Goal: Task Accomplishment & Management: Complete application form

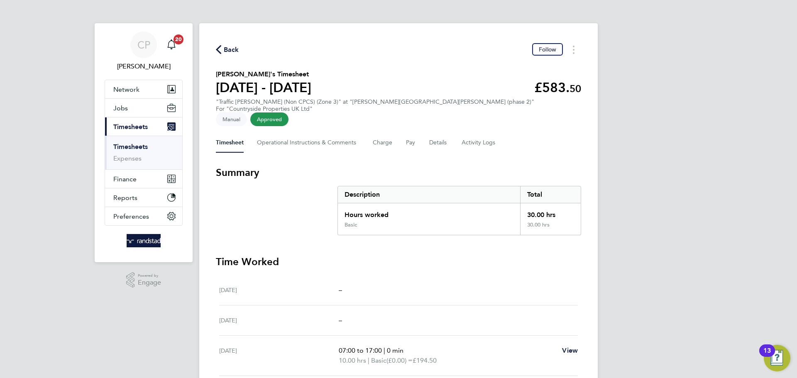
click at [219, 49] on icon "button" at bounding box center [218, 49] width 5 height 9
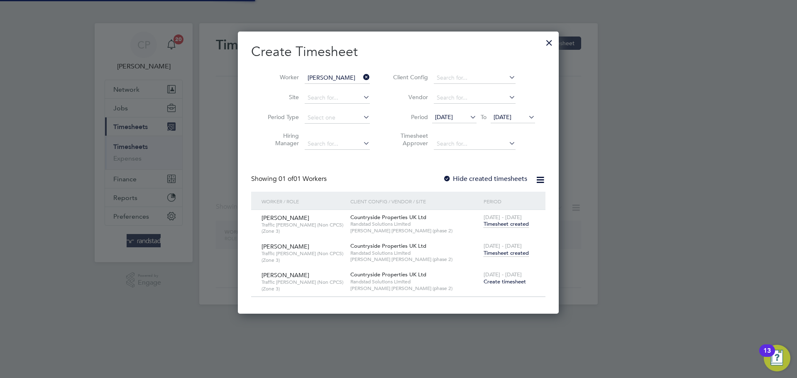
scroll to position [4, 4]
click at [362, 75] on icon at bounding box center [362, 77] width 0 height 12
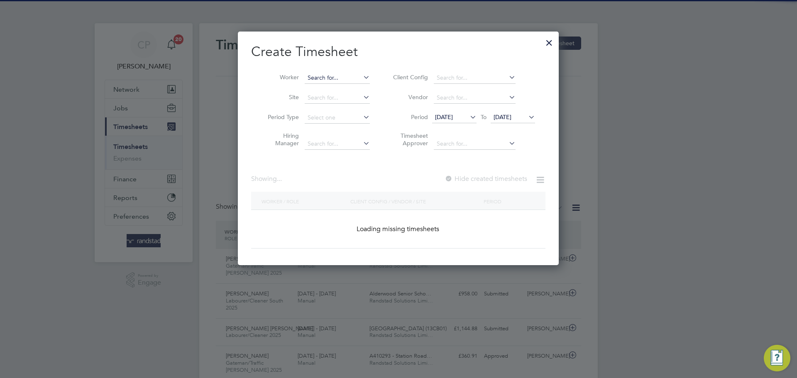
click at [343, 75] on input at bounding box center [337, 78] width 65 height 12
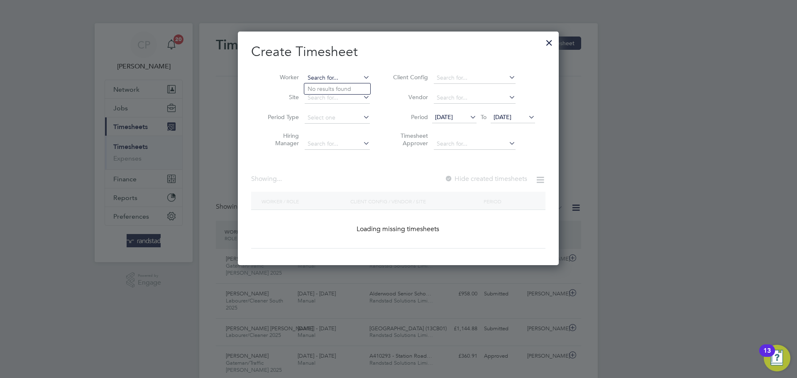
scroll to position [0, 0]
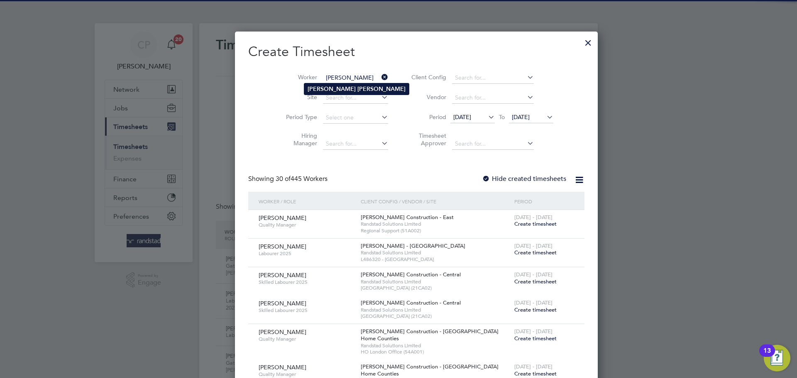
click at [358, 88] on b "[PERSON_NAME]" at bounding box center [382, 89] width 48 height 7
type input "[PERSON_NAME]"
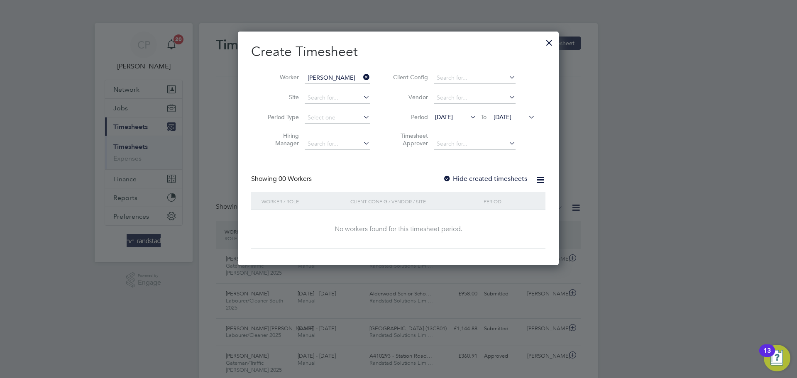
click at [516, 112] on span "[DATE]" at bounding box center [513, 117] width 44 height 11
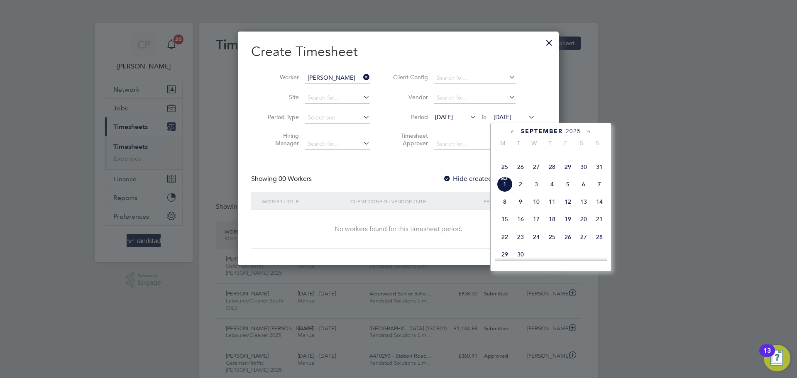
click at [445, 164] on div "Create Timesheet Worker [PERSON_NAME] Site Period Type Hiring Manager Client Co…" at bounding box center [398, 146] width 294 height 206
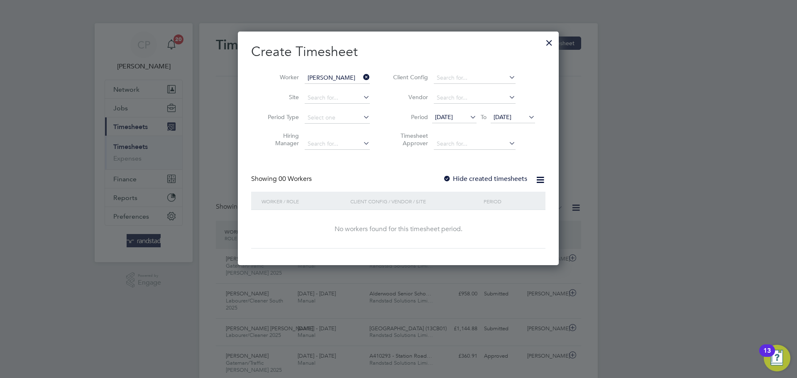
click at [481, 177] on label "Hide created timesheets" at bounding box center [485, 179] width 84 height 8
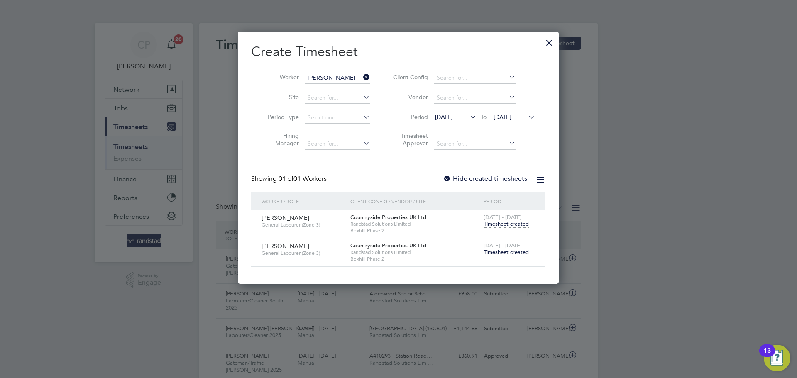
click at [506, 255] on span "Timesheet created" at bounding box center [506, 252] width 45 height 7
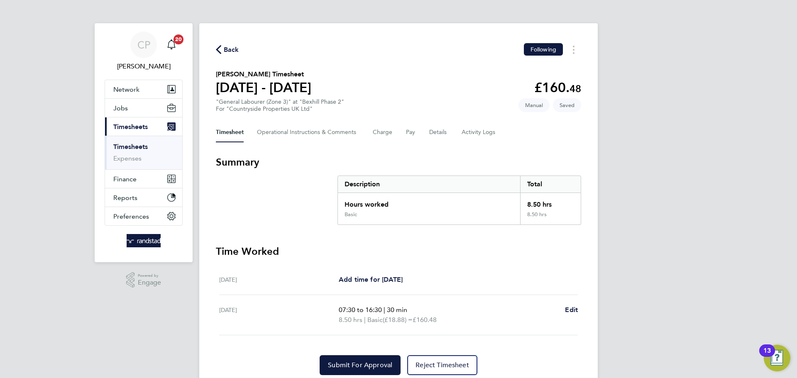
click at [222, 49] on span "Back" at bounding box center [227, 49] width 23 height 8
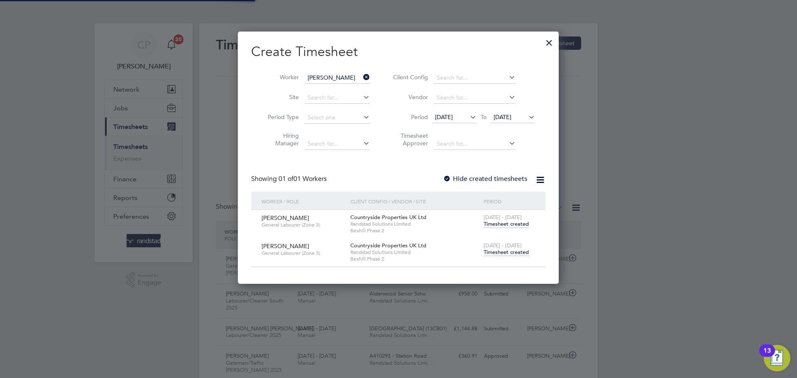
scroll to position [21, 72]
click at [362, 77] on icon at bounding box center [362, 77] width 0 height 12
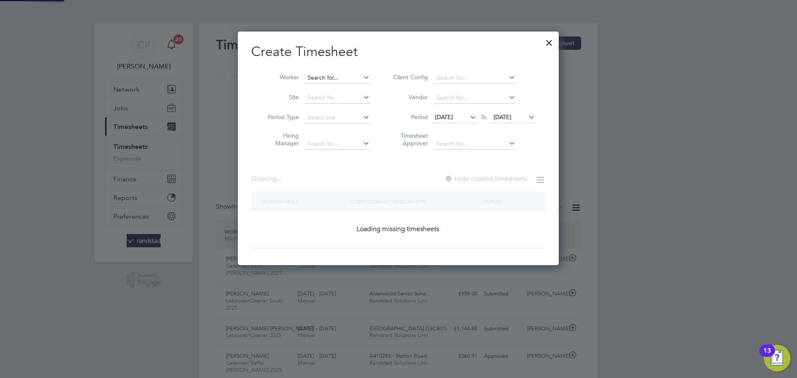
click at [339, 77] on input at bounding box center [337, 78] width 65 height 12
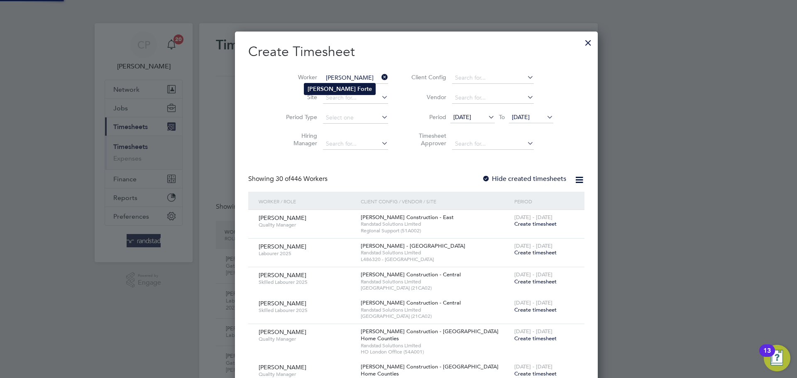
click at [358, 90] on b "Forte" at bounding box center [365, 89] width 15 height 7
type input "[PERSON_NAME]"
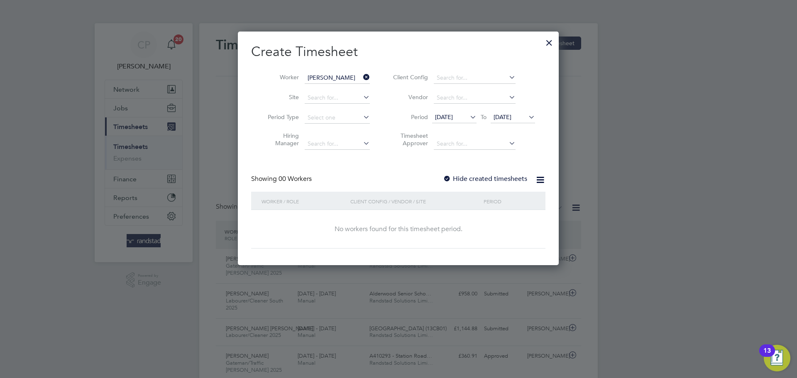
click at [482, 181] on label "Hide created timesheets" at bounding box center [485, 179] width 84 height 8
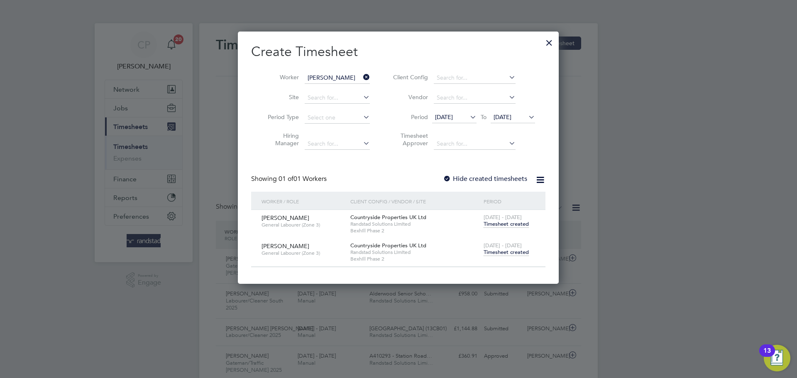
click at [496, 253] on span "Timesheet created" at bounding box center [506, 252] width 45 height 7
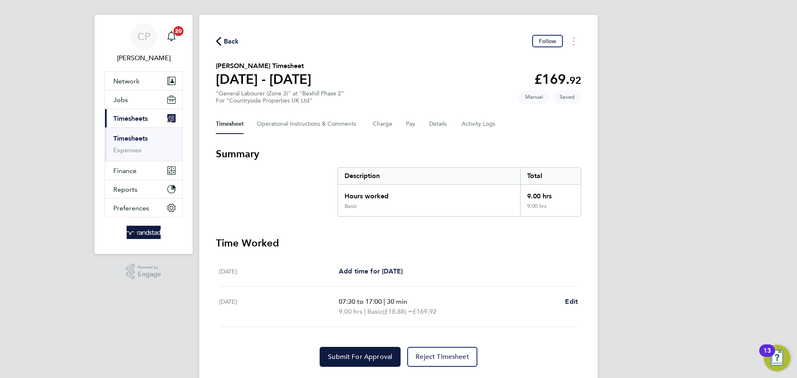
click at [217, 37] on icon "button" at bounding box center [218, 41] width 5 height 9
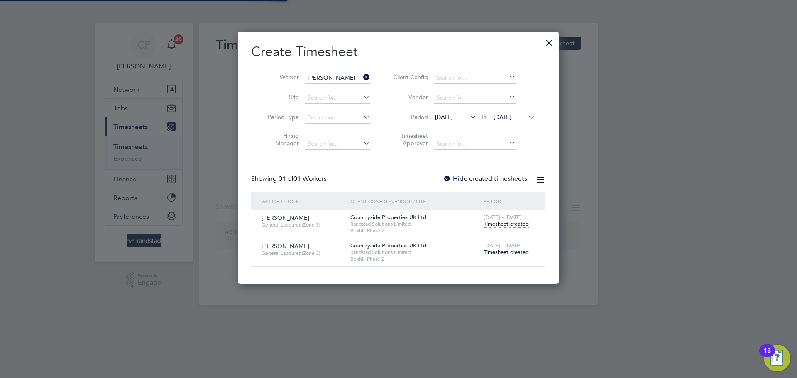
scroll to position [4, 4]
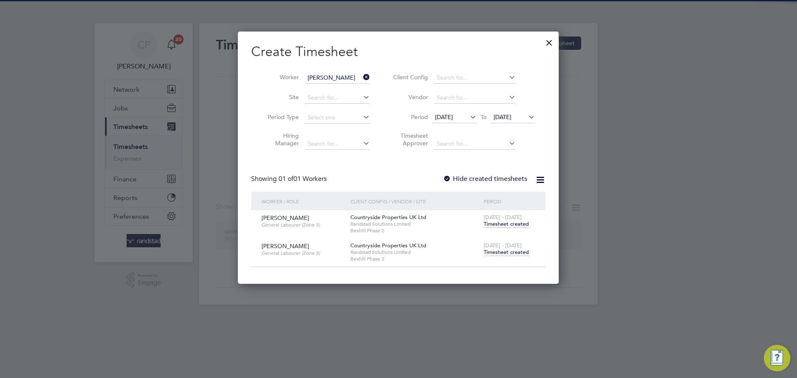
click at [371, 71] on li "Worker [PERSON_NAME]" at bounding box center [315, 78] width 129 height 20
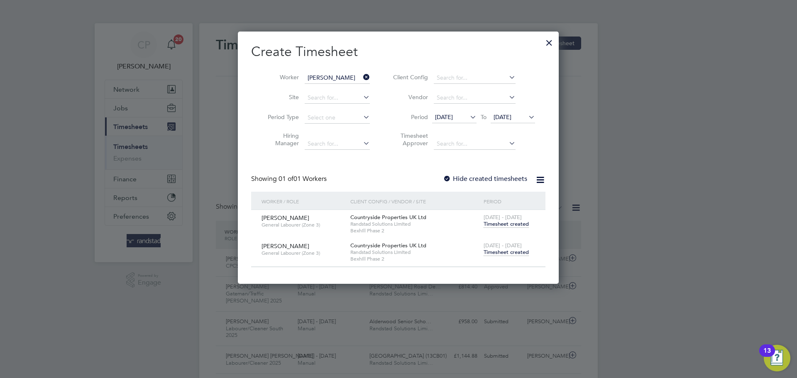
click at [362, 76] on icon at bounding box center [362, 77] width 0 height 12
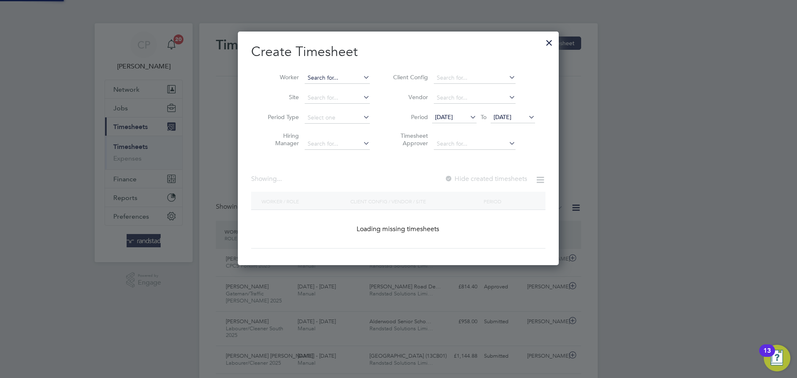
scroll to position [21, 72]
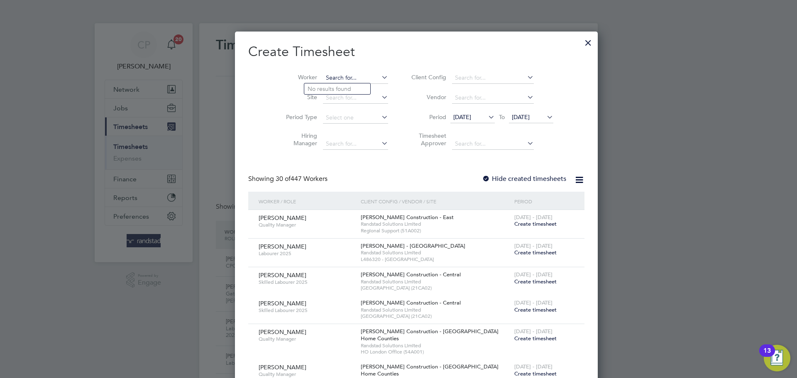
click at [344, 80] on input at bounding box center [355, 78] width 65 height 12
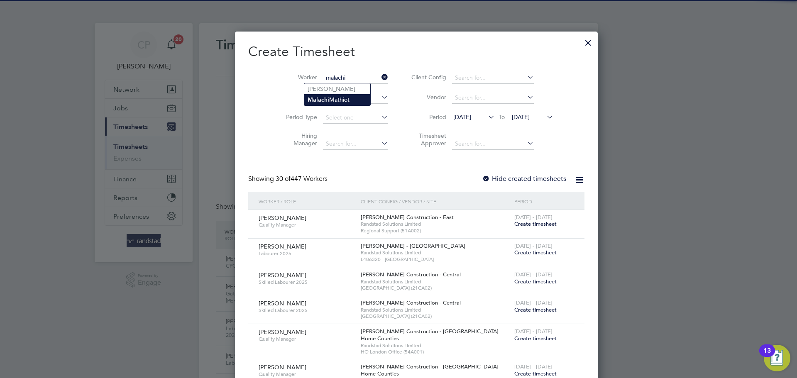
click at [345, 97] on li "[PERSON_NAME]" at bounding box center [337, 99] width 66 height 11
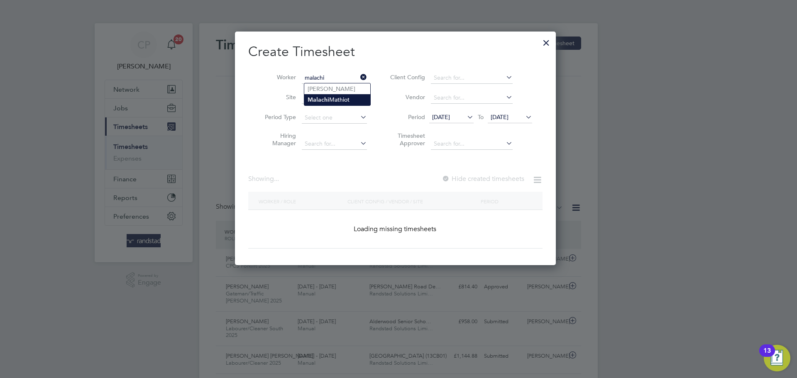
type input "[PERSON_NAME]"
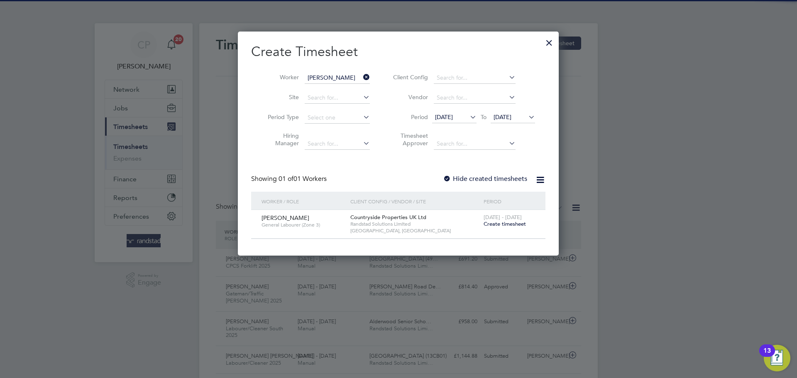
click at [499, 178] on label "Hide created timesheets" at bounding box center [485, 179] width 84 height 8
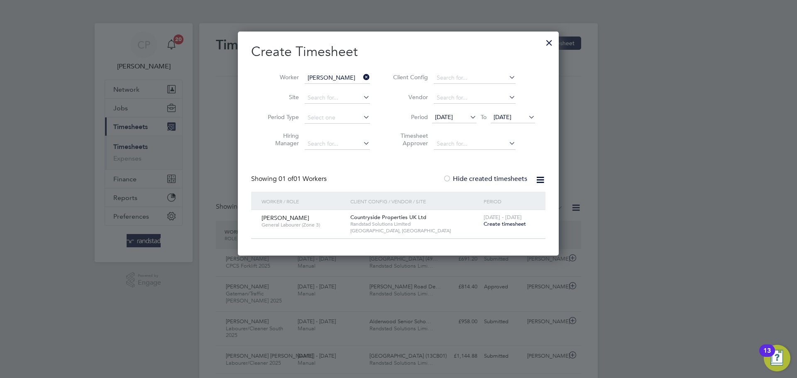
click at [498, 179] on label "Hide created timesheets" at bounding box center [485, 179] width 84 height 8
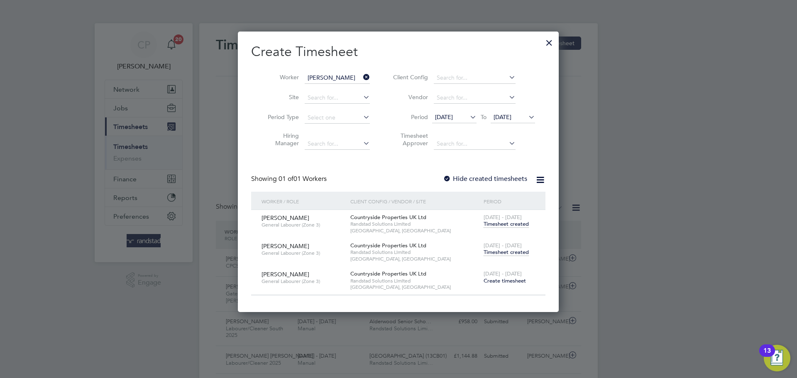
click at [506, 250] on span "Timesheet created" at bounding box center [506, 252] width 45 height 7
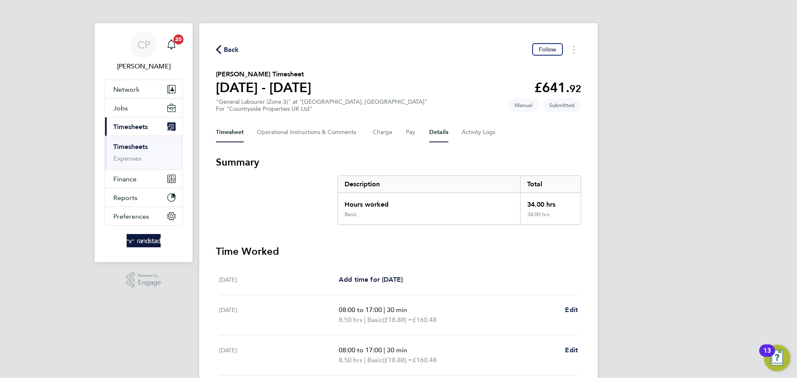
click at [442, 137] on button "Details" at bounding box center [438, 133] width 19 height 20
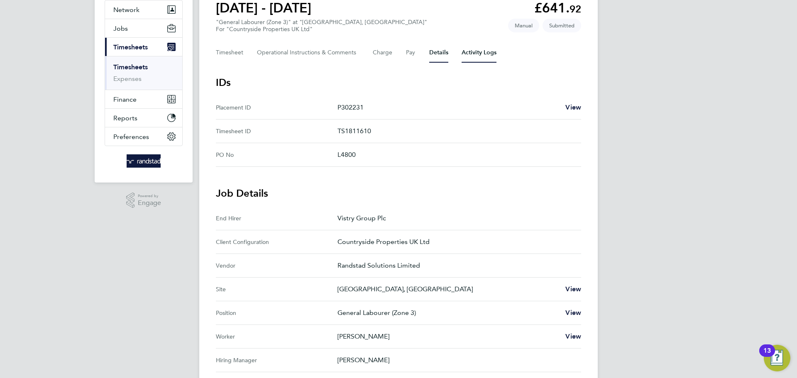
click at [476, 51] on Logs-tab "Activity Logs" at bounding box center [479, 53] width 35 height 20
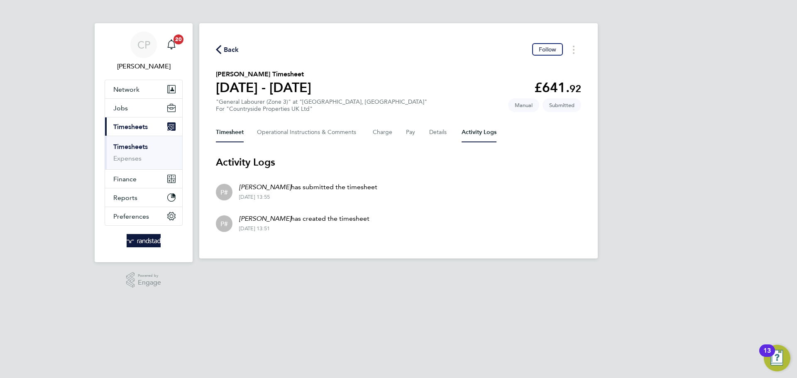
click at [233, 133] on button "Timesheet" at bounding box center [230, 133] width 28 height 20
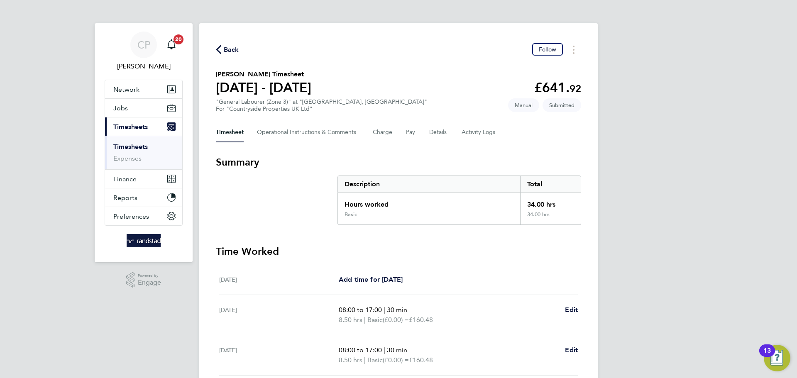
click at [221, 48] on icon "button" at bounding box center [218, 49] width 5 height 9
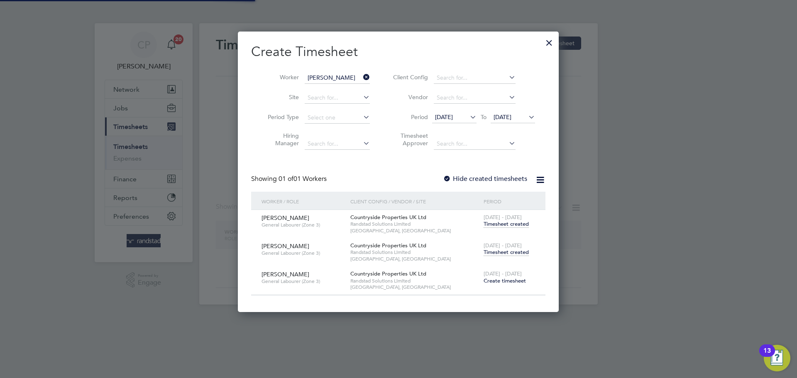
click at [362, 74] on icon at bounding box center [362, 77] width 0 height 12
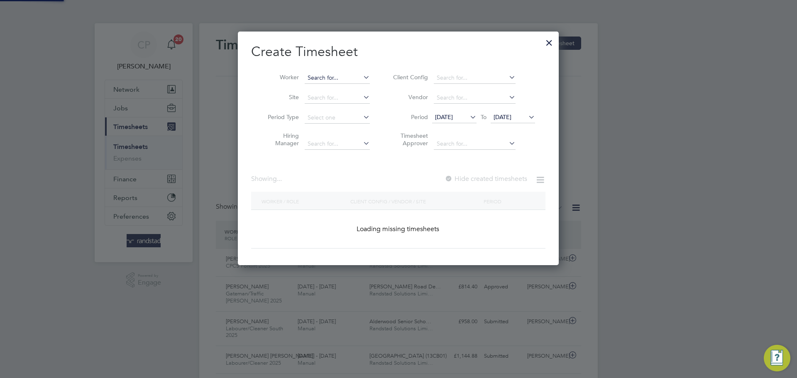
click at [347, 76] on input at bounding box center [337, 78] width 65 height 12
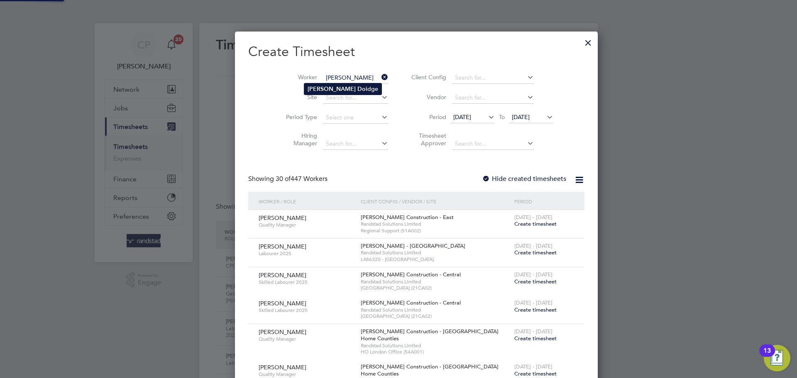
click at [344, 86] on li "[PERSON_NAME] dge" at bounding box center [342, 88] width 77 height 11
type input "[PERSON_NAME]"
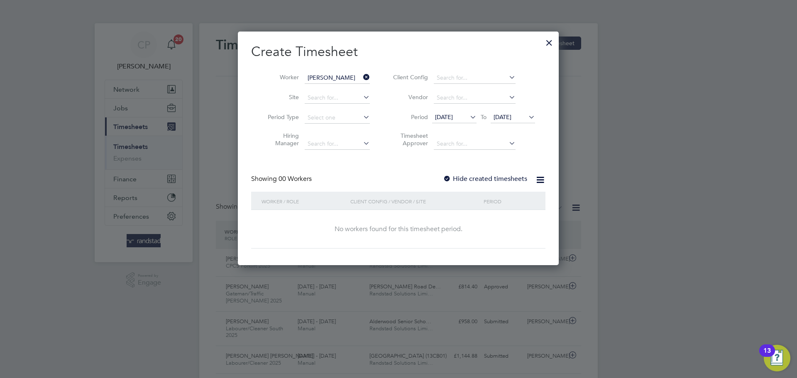
click at [506, 118] on span "[DATE]" at bounding box center [503, 116] width 18 height 7
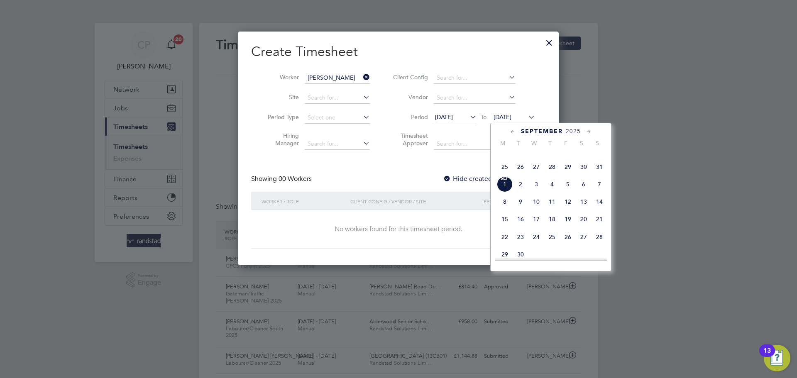
click at [449, 160] on div "Create Timesheet Worker [PERSON_NAME] Site Period Type Hiring Manager Client Co…" at bounding box center [398, 146] width 294 height 206
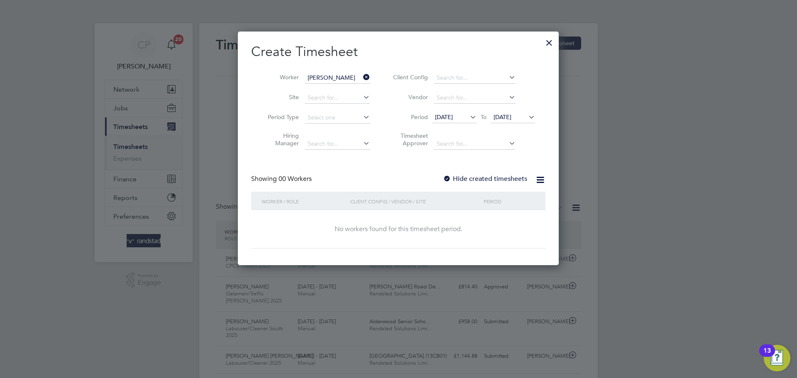
click at [491, 180] on label "Hide created timesheets" at bounding box center [485, 179] width 84 height 8
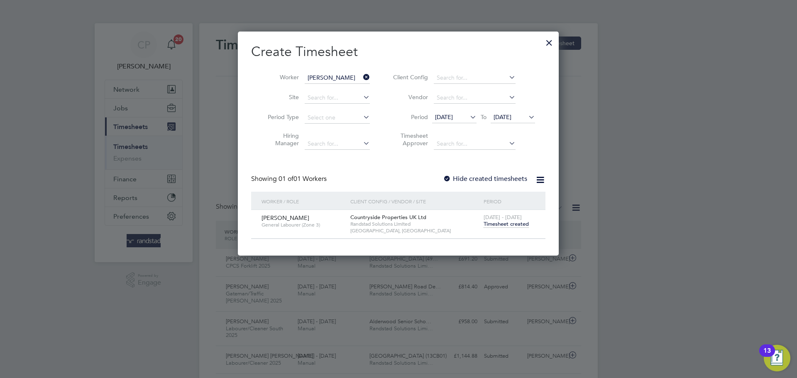
click at [286, 222] on span "General Labourer (Zone 3)" at bounding box center [303, 225] width 83 height 7
click at [498, 181] on label "Hide created timesheets" at bounding box center [485, 179] width 84 height 8
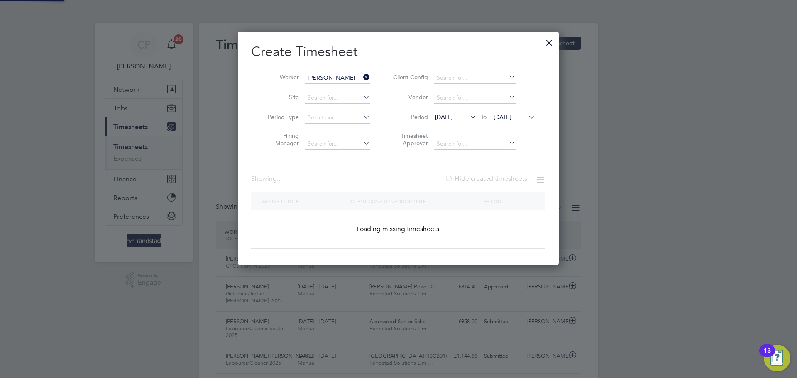
scroll to position [234, 321]
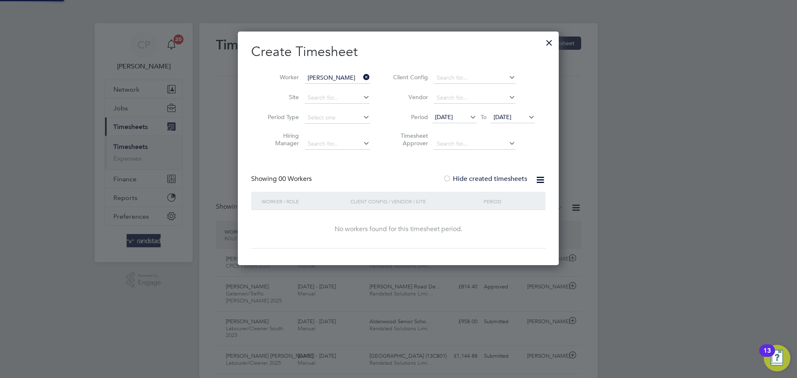
click at [498, 181] on label "Hide created timesheets" at bounding box center [485, 179] width 84 height 8
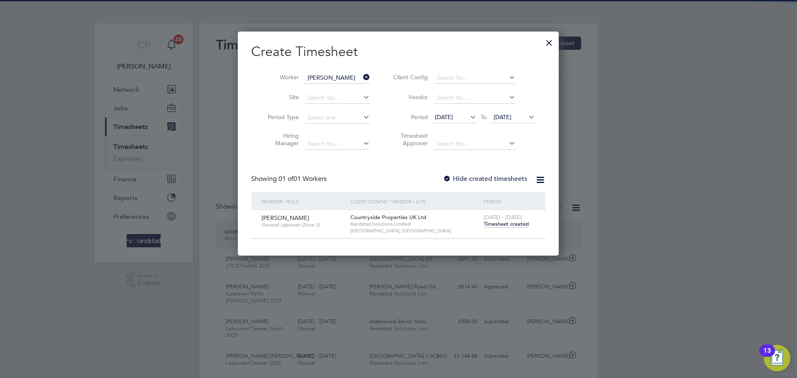
scroll to position [224, 321]
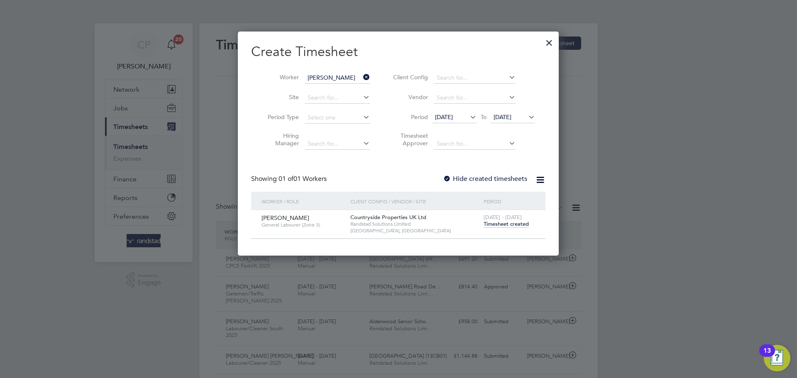
click at [507, 226] on span "Timesheet created" at bounding box center [506, 224] width 45 height 7
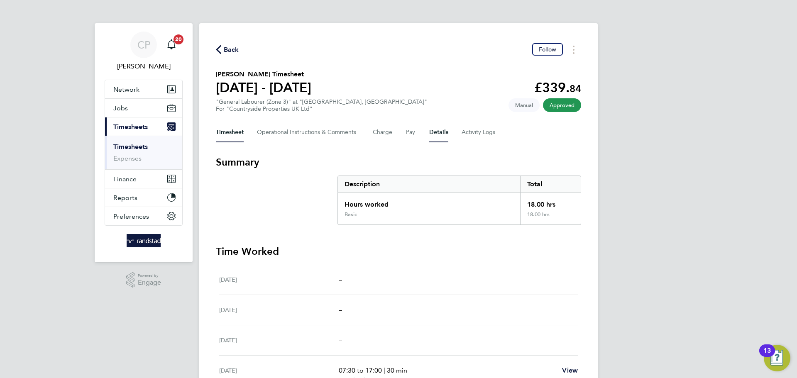
click at [437, 131] on button "Details" at bounding box center [438, 133] width 19 height 20
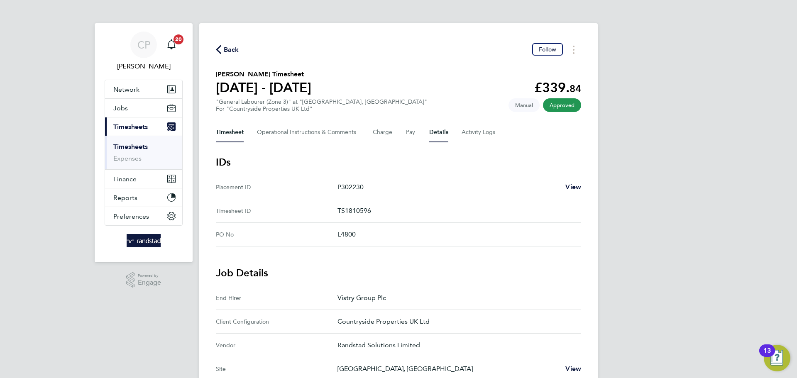
click at [238, 126] on button "Timesheet" at bounding box center [230, 133] width 28 height 20
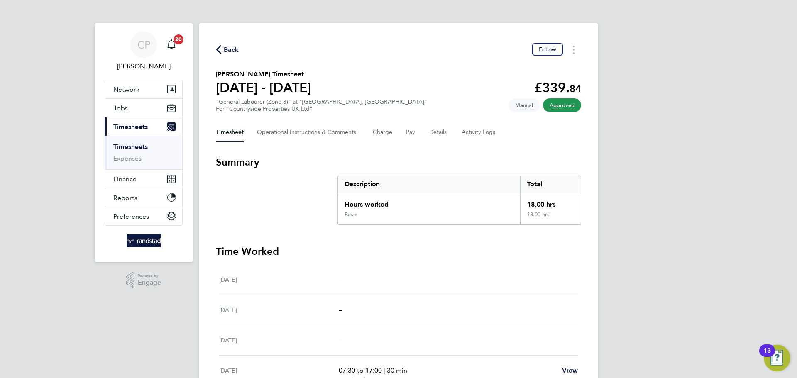
click at [217, 52] on icon "button" at bounding box center [218, 49] width 5 height 9
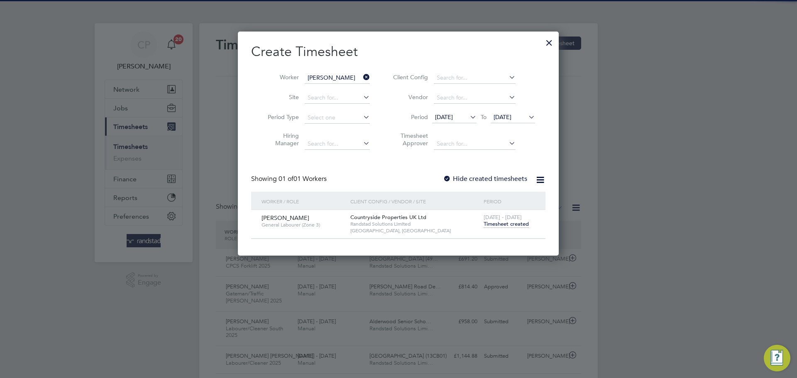
scroll to position [21, 72]
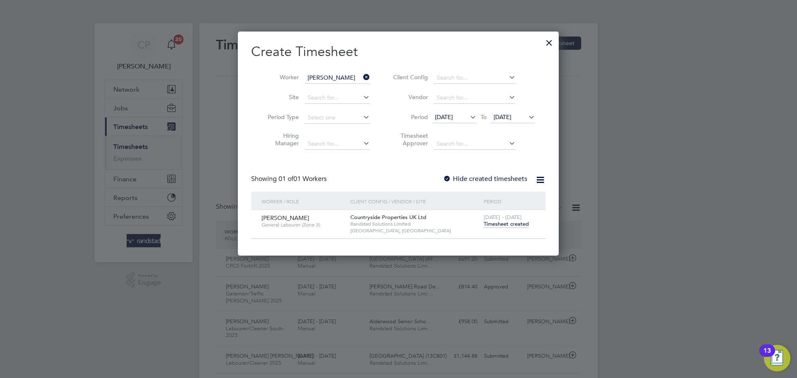
click at [466, 179] on label "Hide created timesheets" at bounding box center [485, 179] width 84 height 8
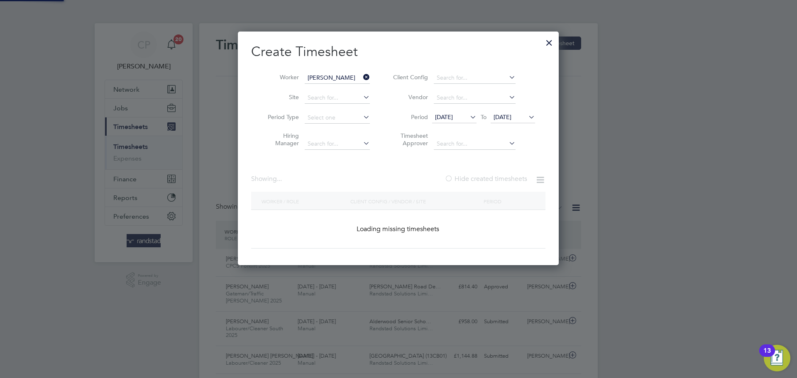
click at [466, 179] on label "Hide created timesheets" at bounding box center [486, 179] width 83 height 8
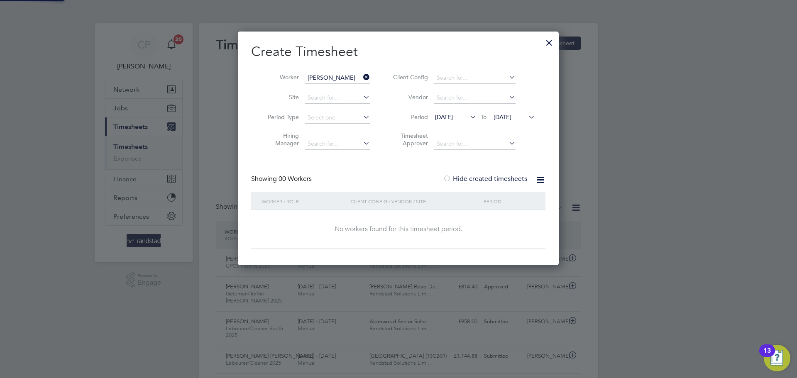
click at [466, 179] on label "Hide created timesheets" at bounding box center [485, 179] width 84 height 8
